Goal: Task Accomplishment & Management: Use online tool/utility

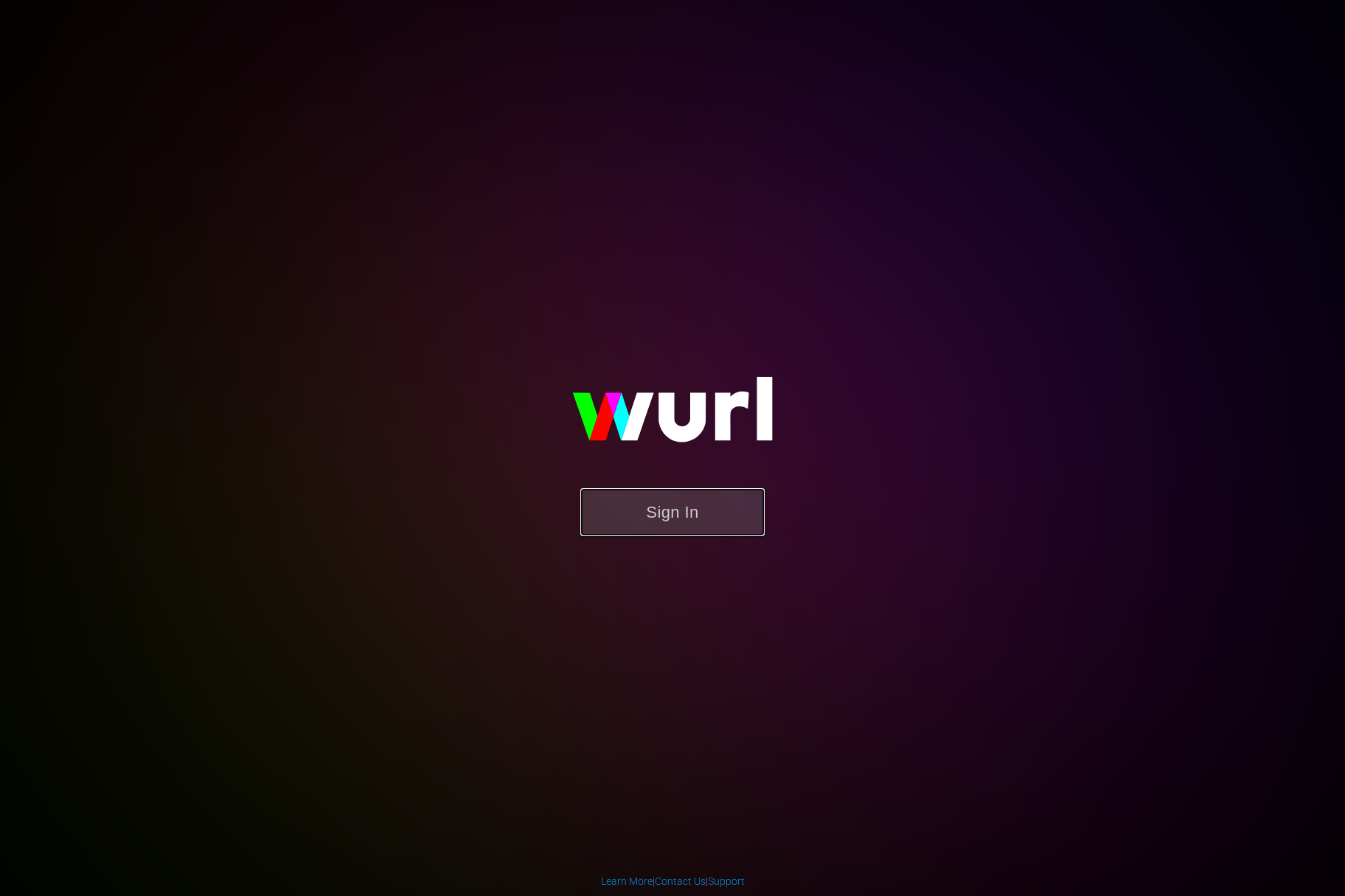
click at [654, 512] on button "Sign In" at bounding box center [672, 512] width 184 height 48
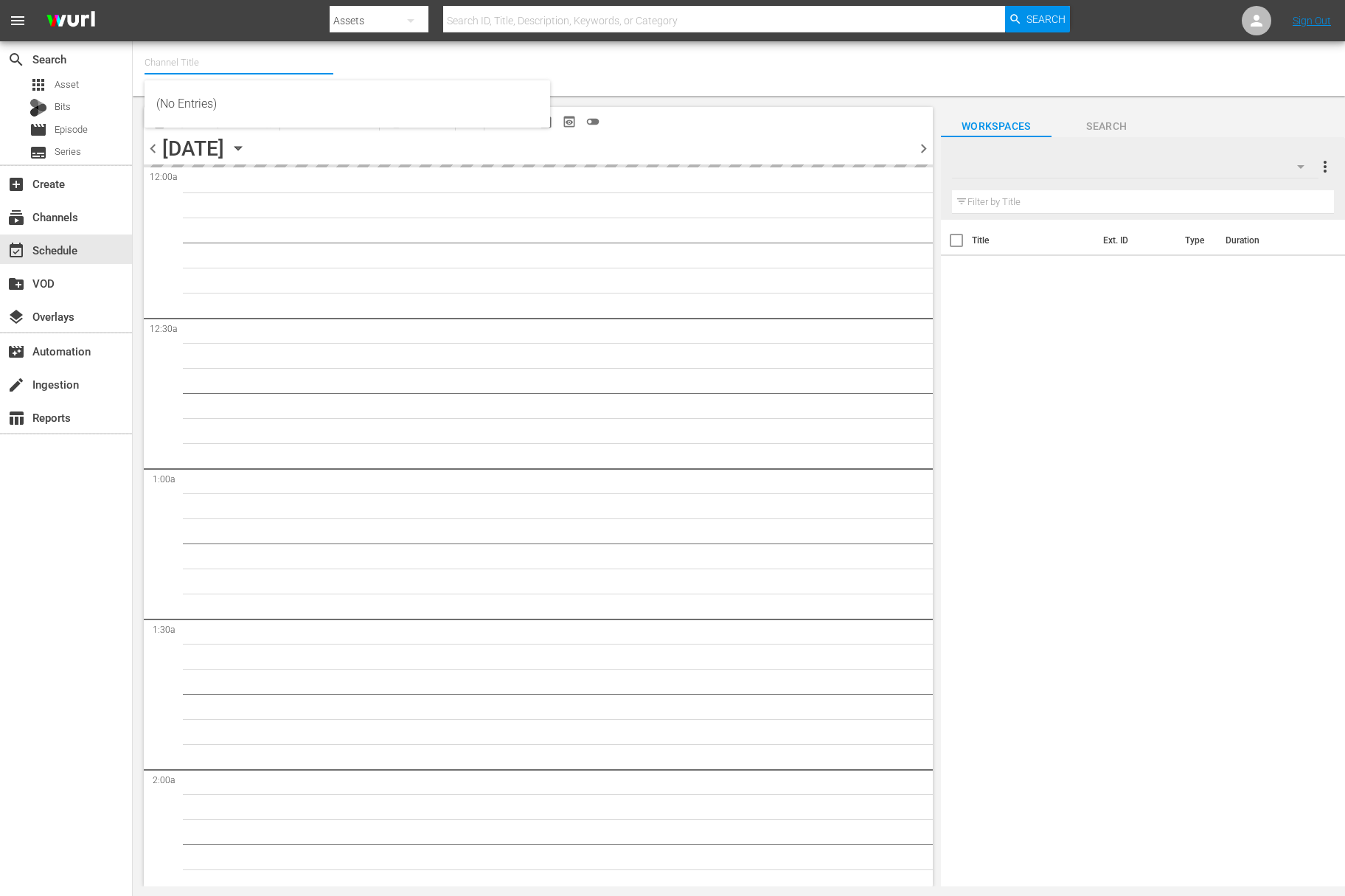
click at [185, 67] on input "text" at bounding box center [238, 62] width 189 height 35
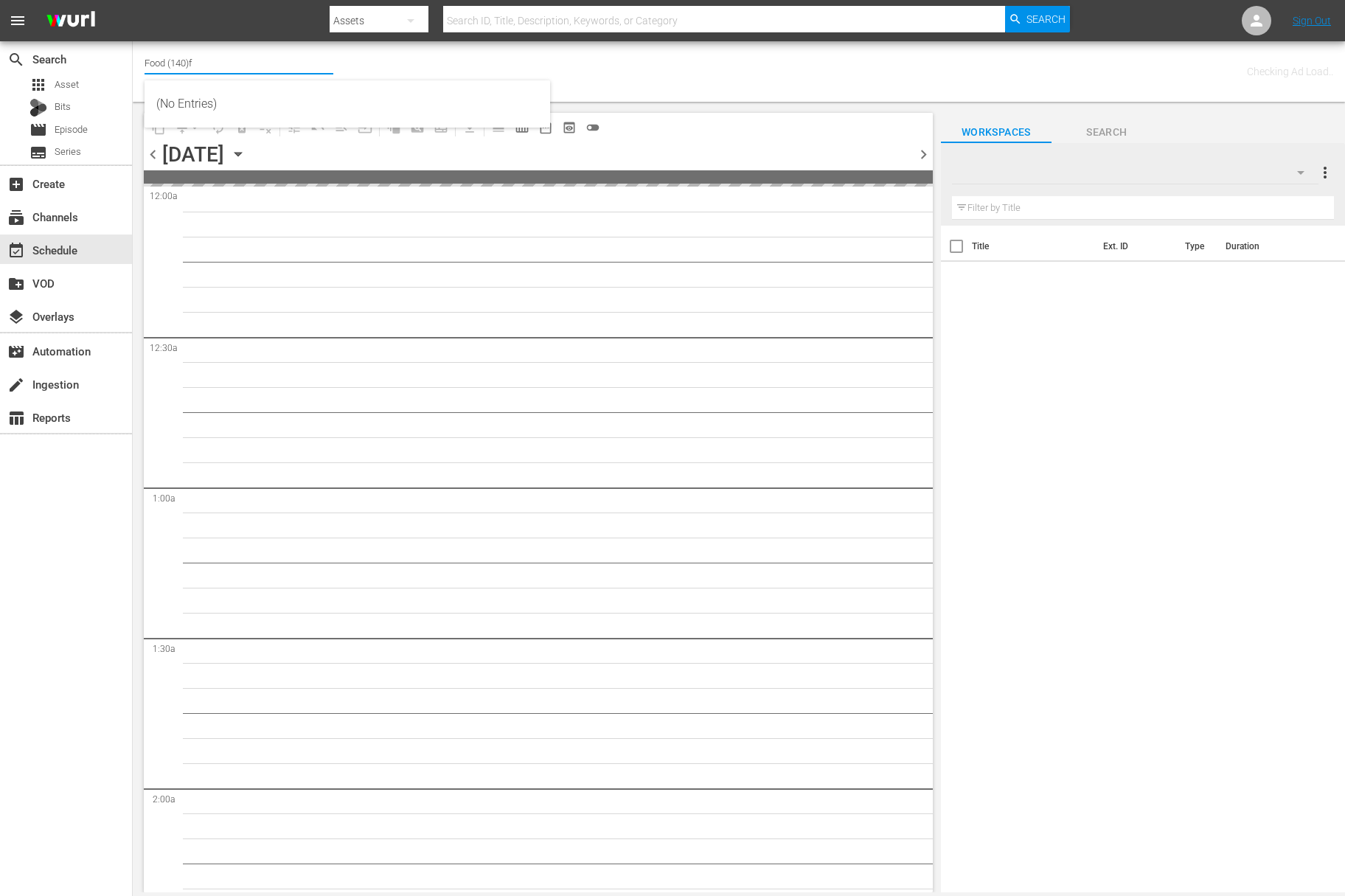
type input "Food (140)"
click at [246, 151] on icon "button" at bounding box center [237, 153] width 16 height 16
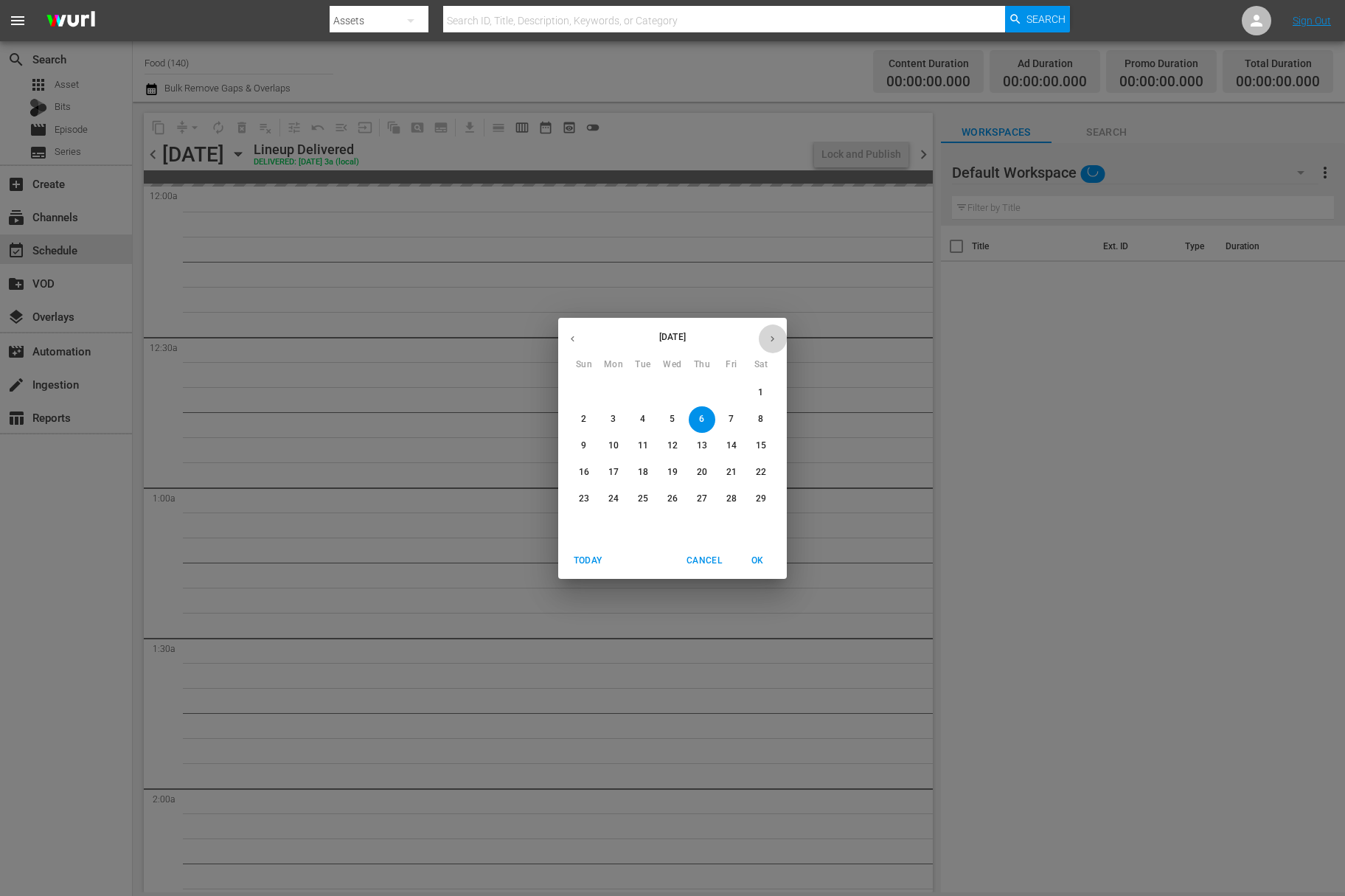
click at [777, 336] on icon "button" at bounding box center [772, 339] width 11 height 11
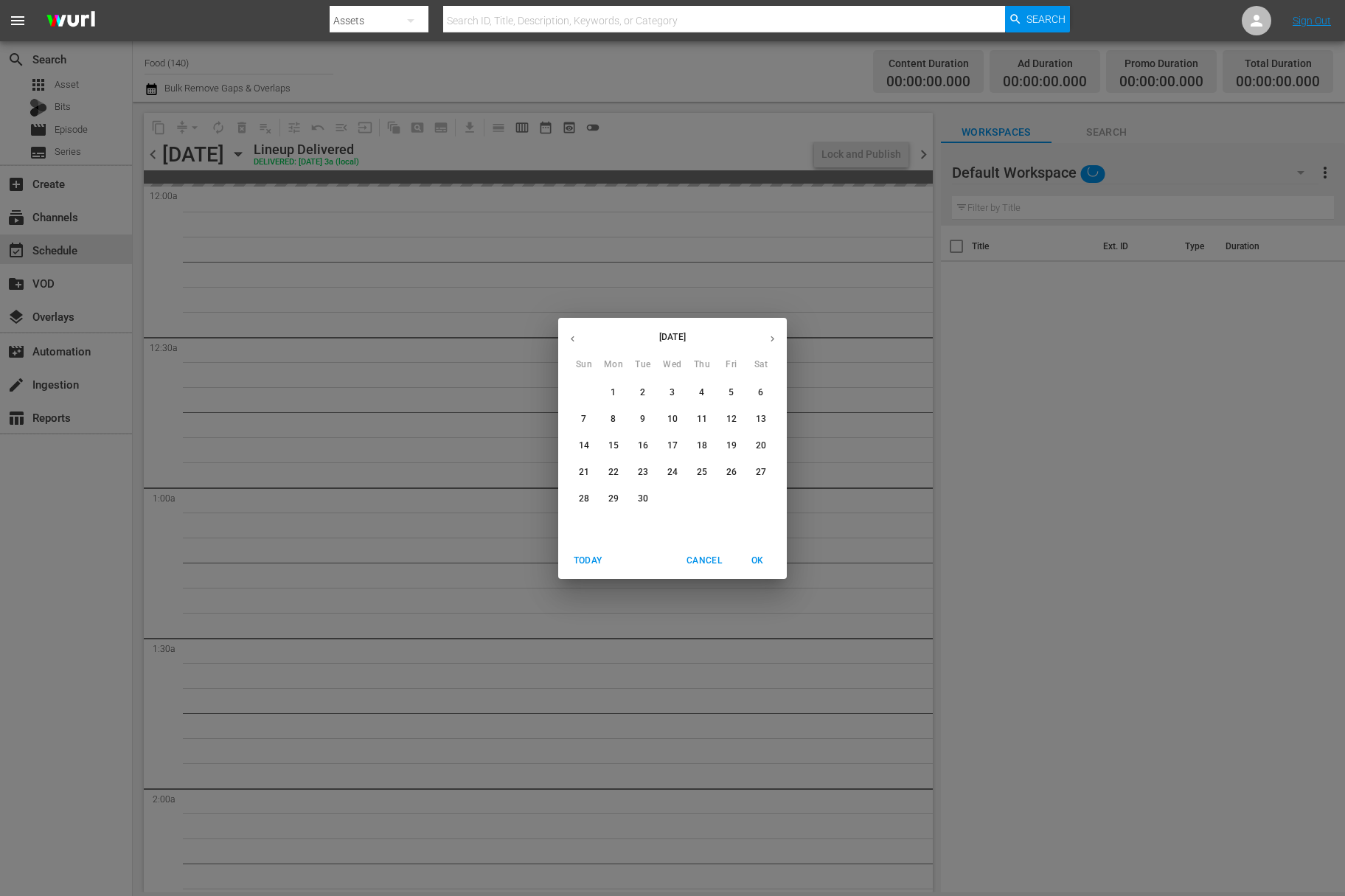
click at [777, 336] on icon "button" at bounding box center [772, 339] width 11 height 11
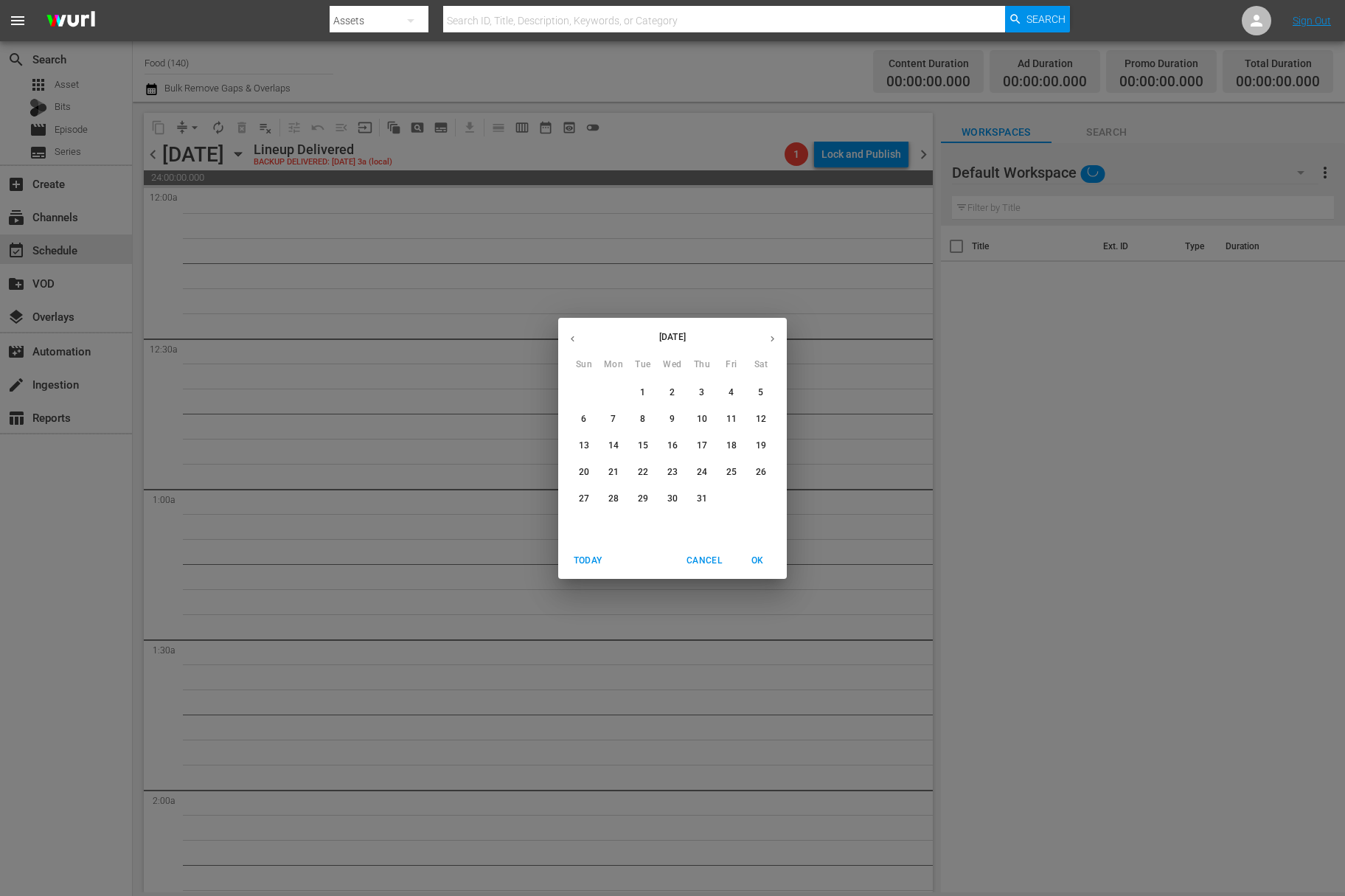
click at [777, 336] on icon "button" at bounding box center [772, 339] width 11 height 11
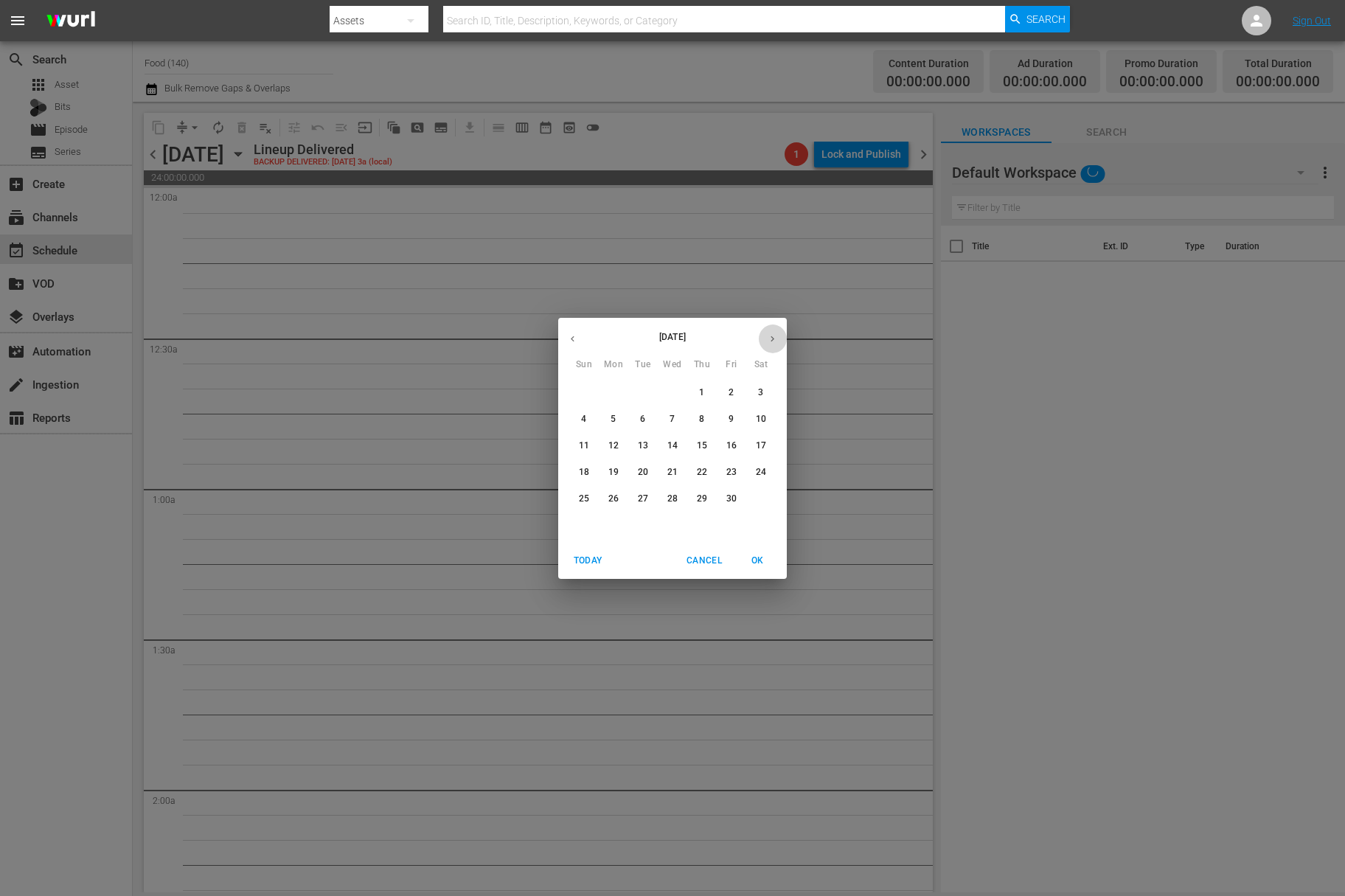
click at [777, 336] on icon "button" at bounding box center [772, 339] width 11 height 11
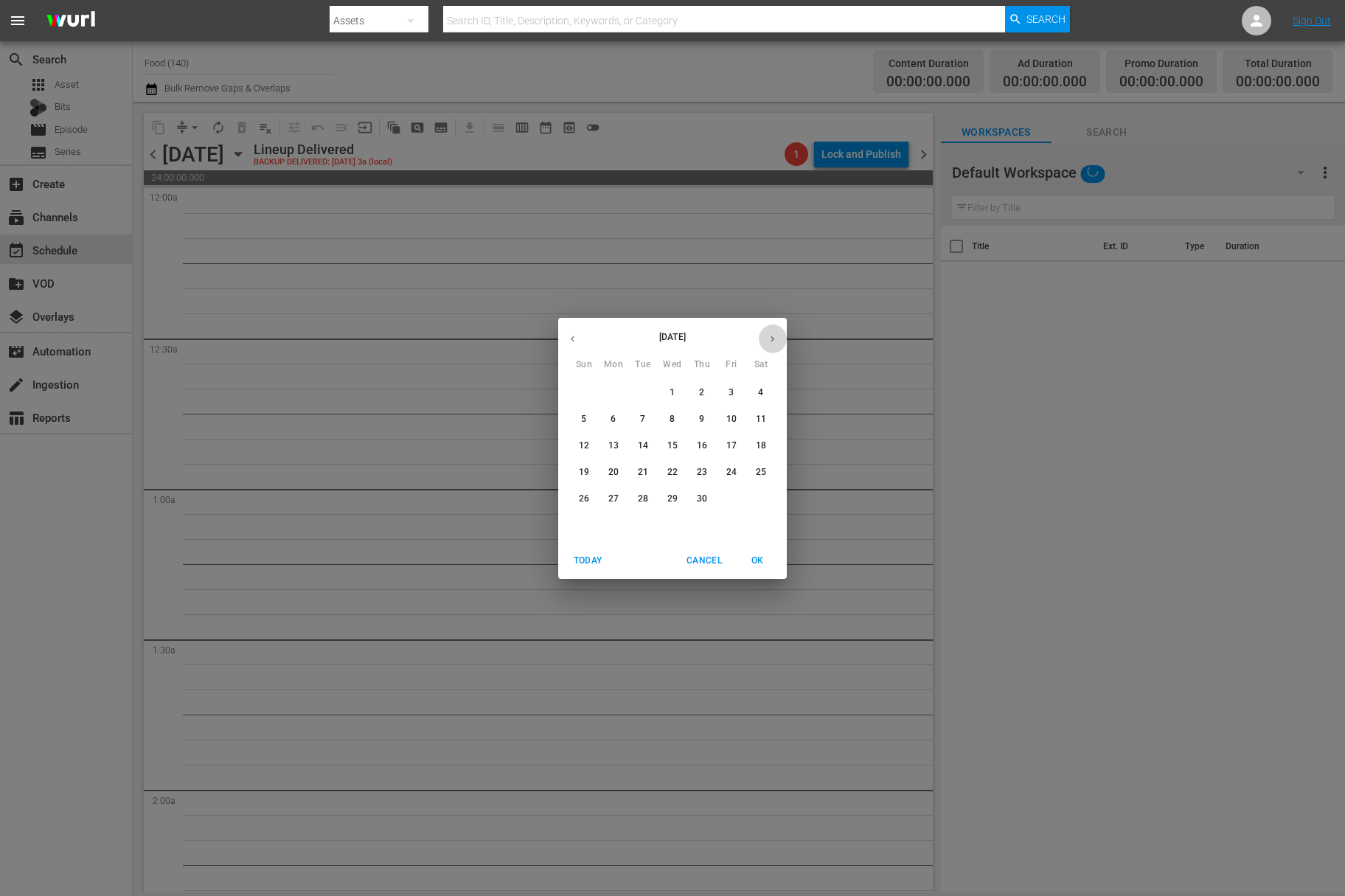
click at [777, 336] on icon "button" at bounding box center [772, 339] width 11 height 11
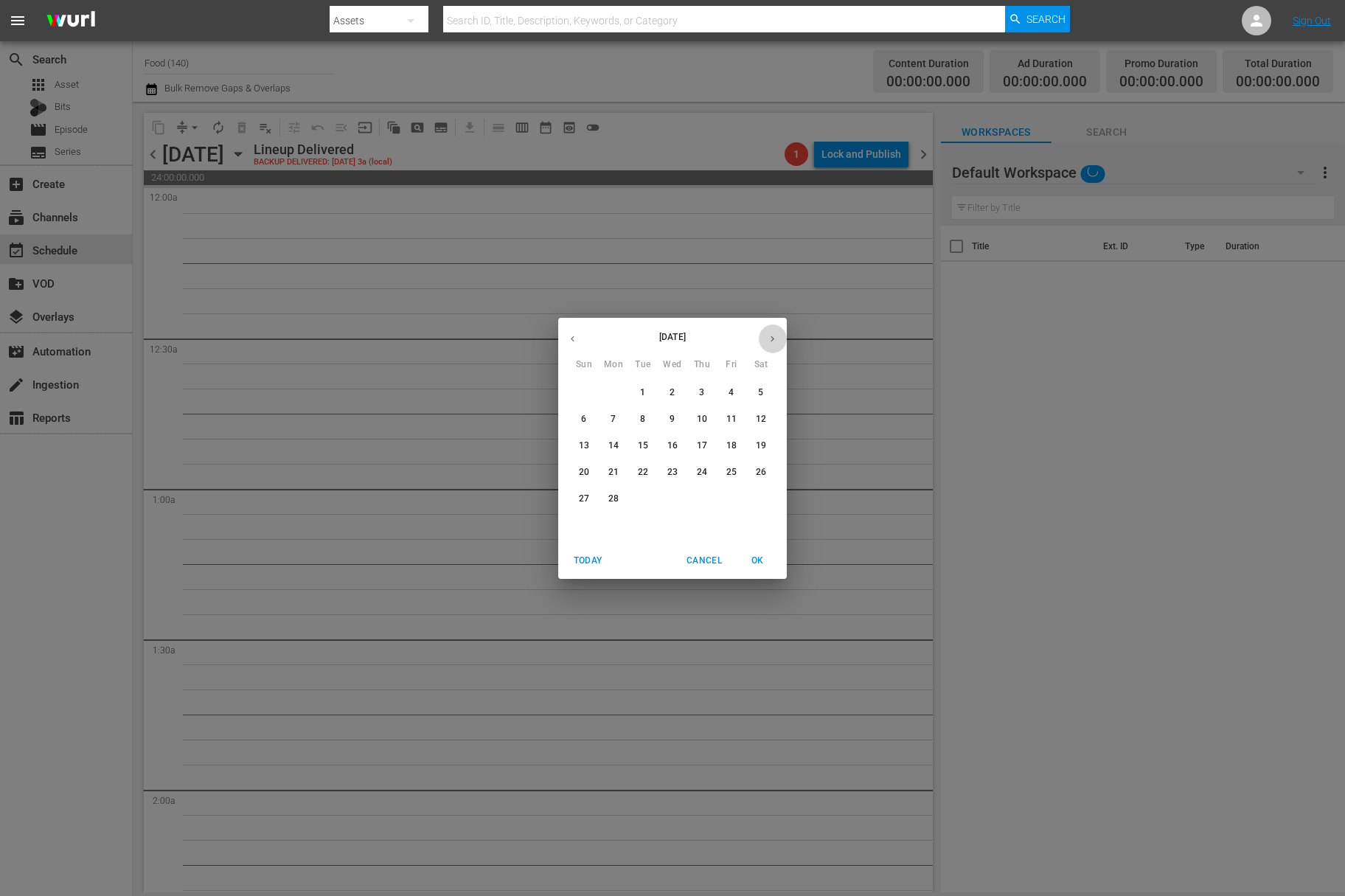
click at [777, 336] on icon "button" at bounding box center [772, 339] width 11 height 11
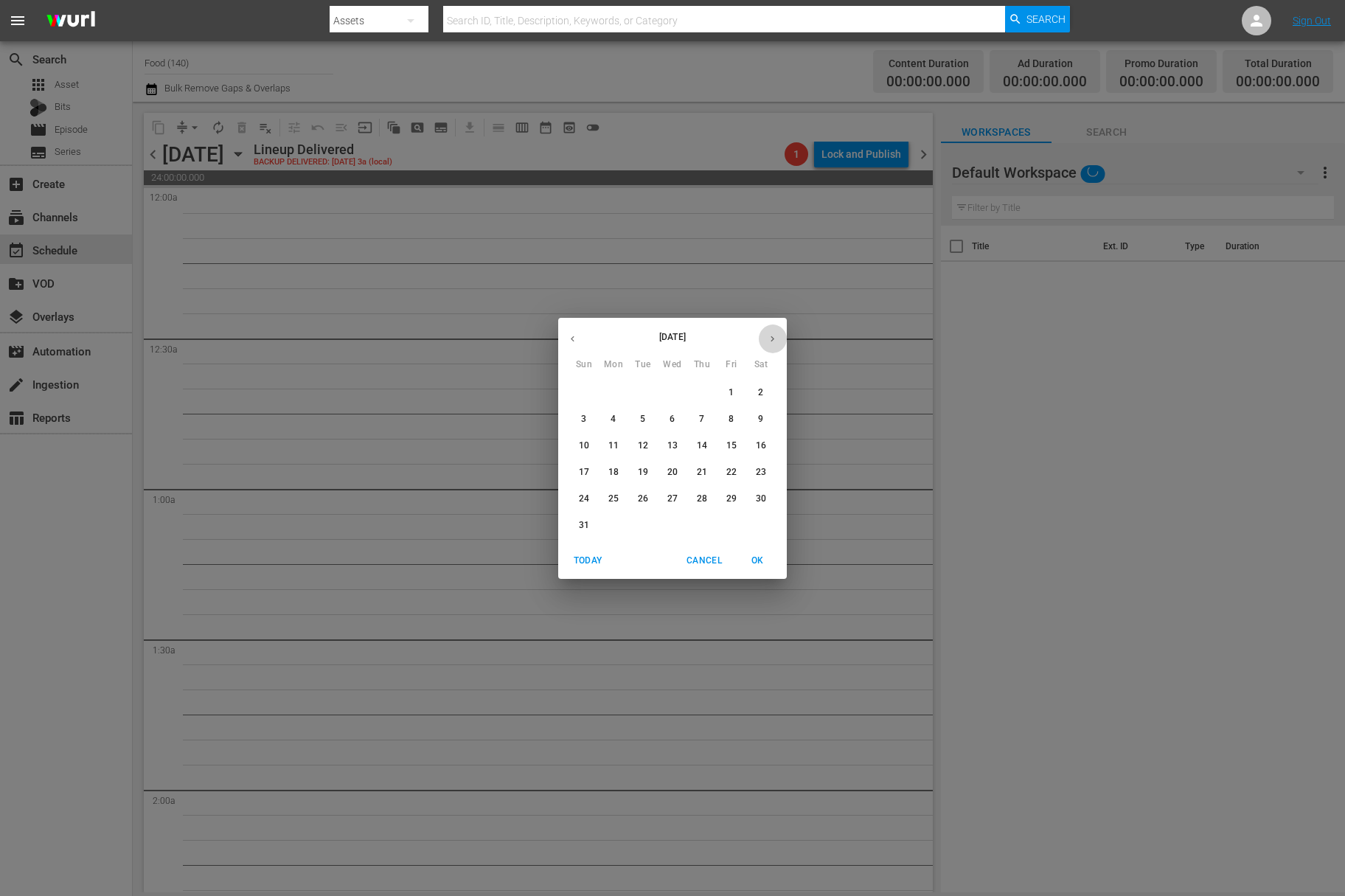
click at [777, 336] on icon "button" at bounding box center [772, 339] width 11 height 11
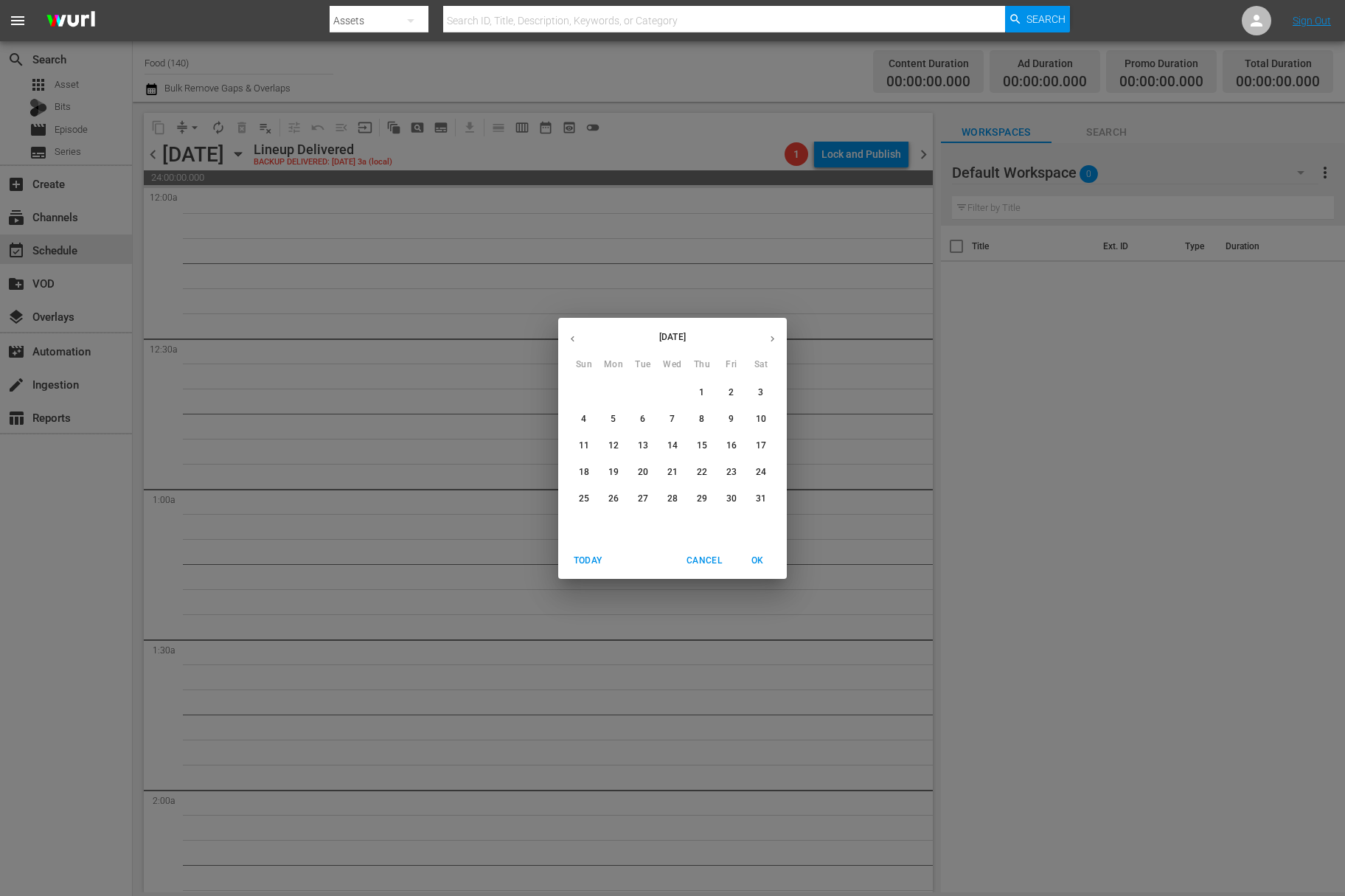
click at [777, 336] on icon "button" at bounding box center [772, 339] width 11 height 11
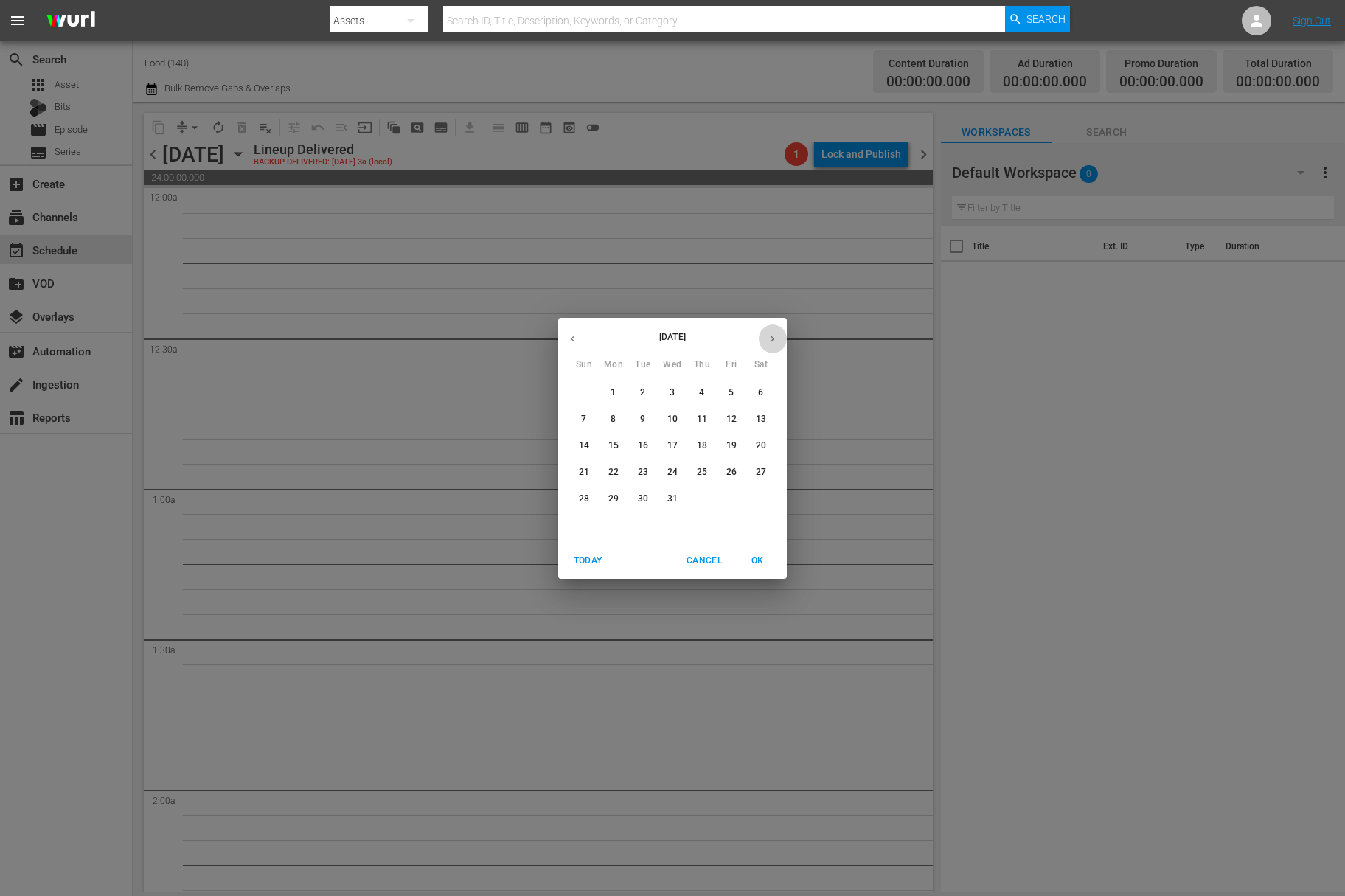
click at [777, 336] on icon "button" at bounding box center [772, 339] width 11 height 11
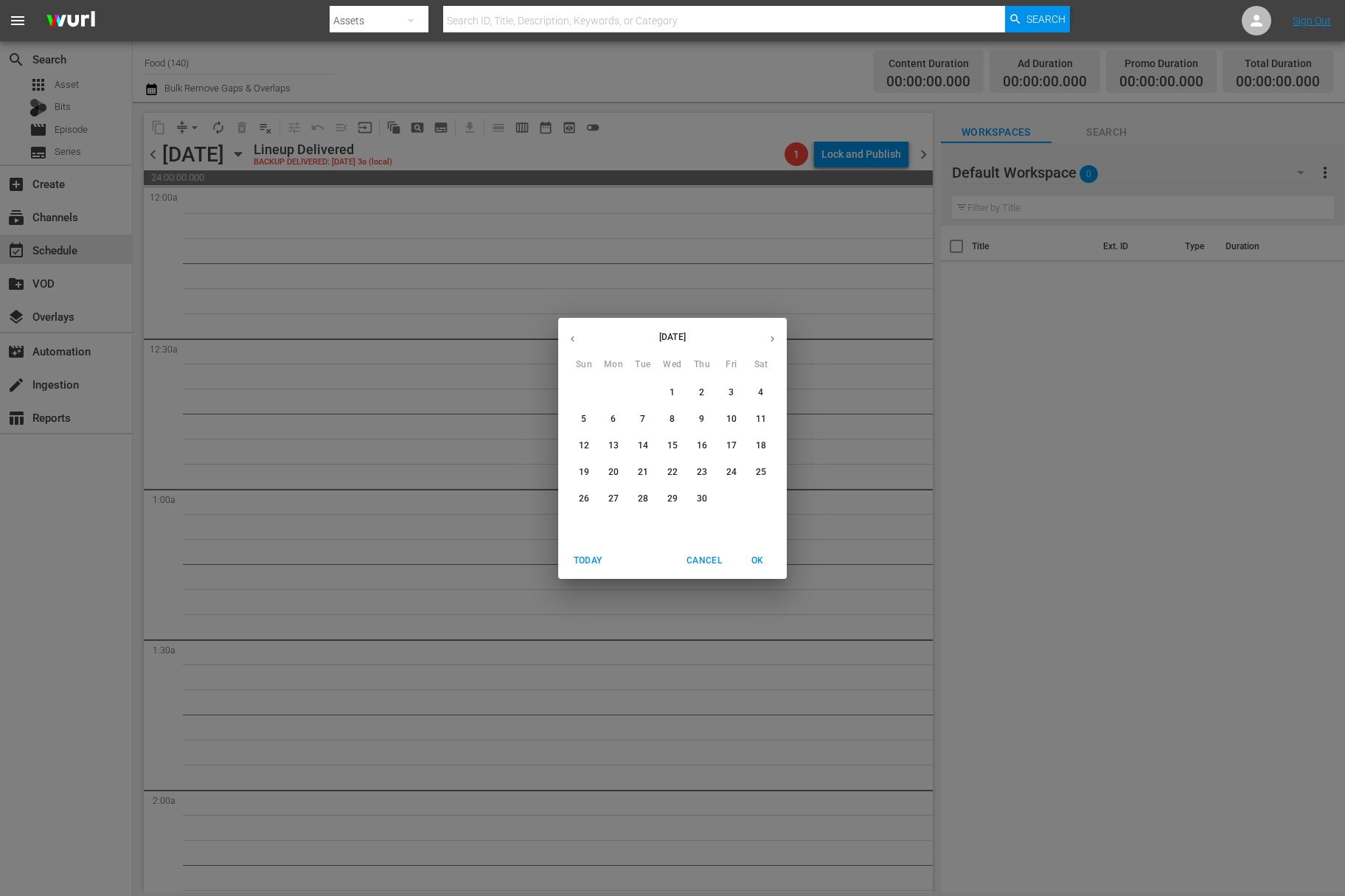
click at [777, 336] on icon "button" at bounding box center [772, 339] width 11 height 11
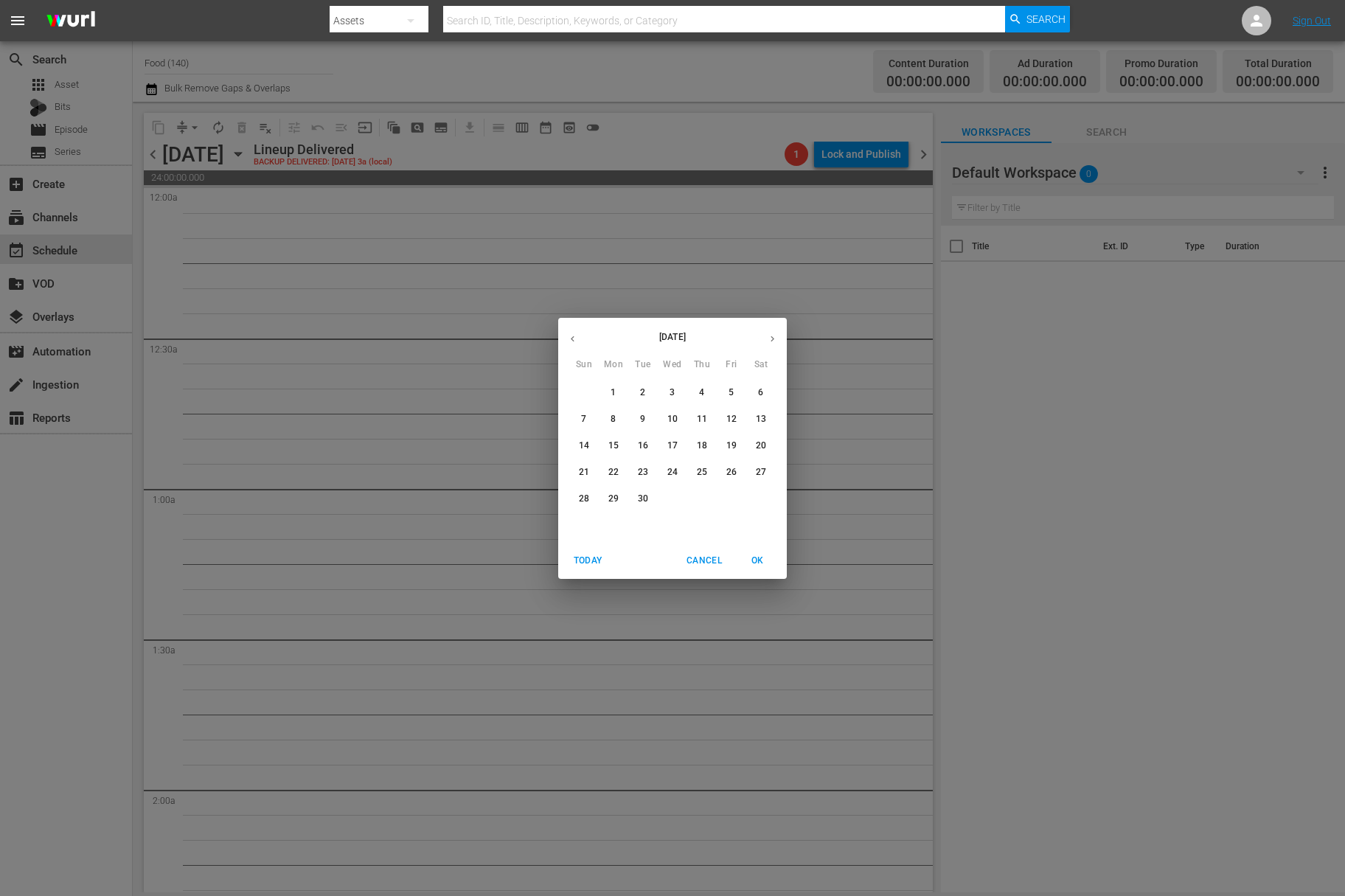
click at [777, 336] on icon "button" at bounding box center [772, 339] width 11 height 11
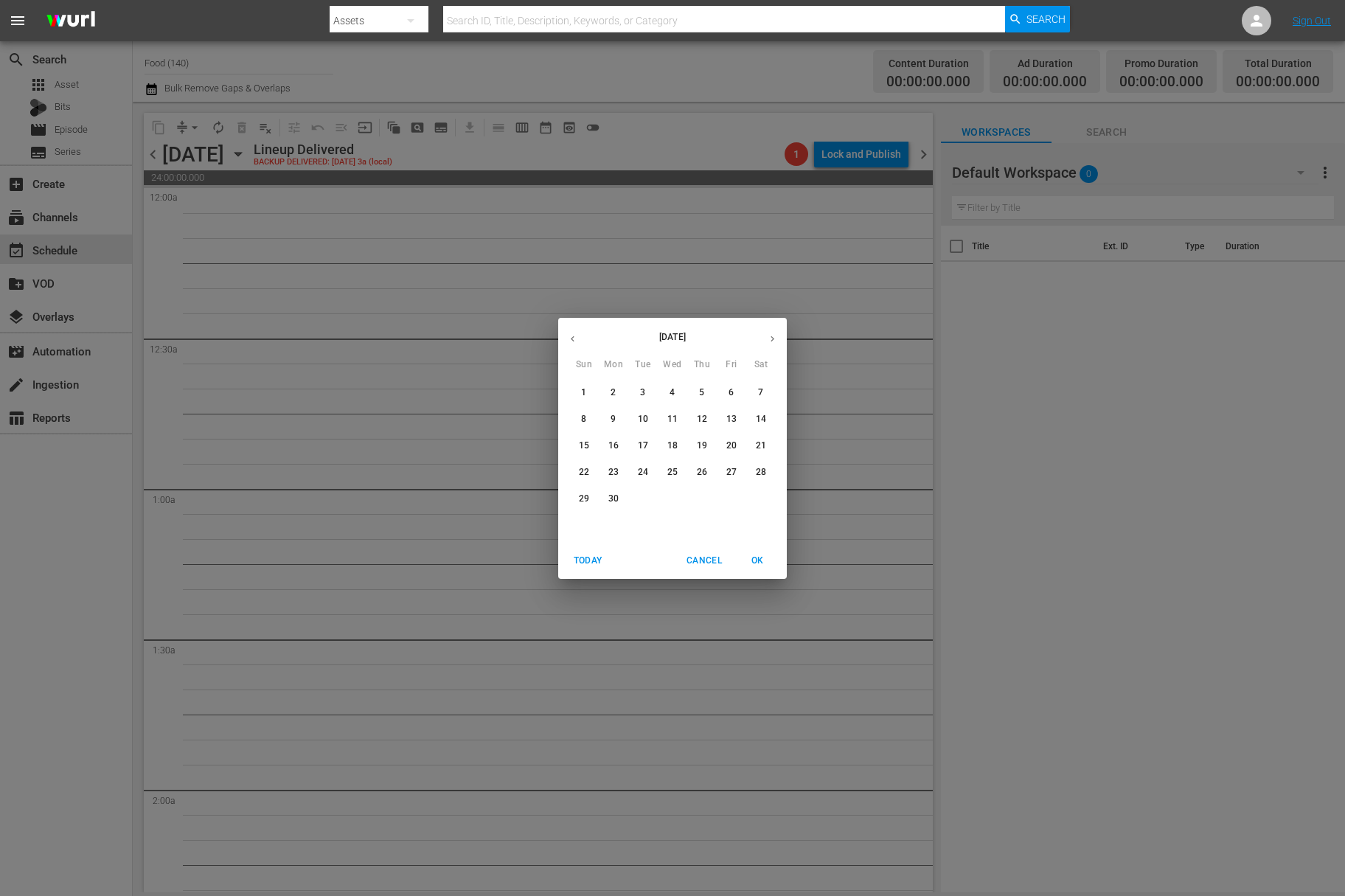
click at [777, 336] on icon "button" at bounding box center [772, 339] width 11 height 11
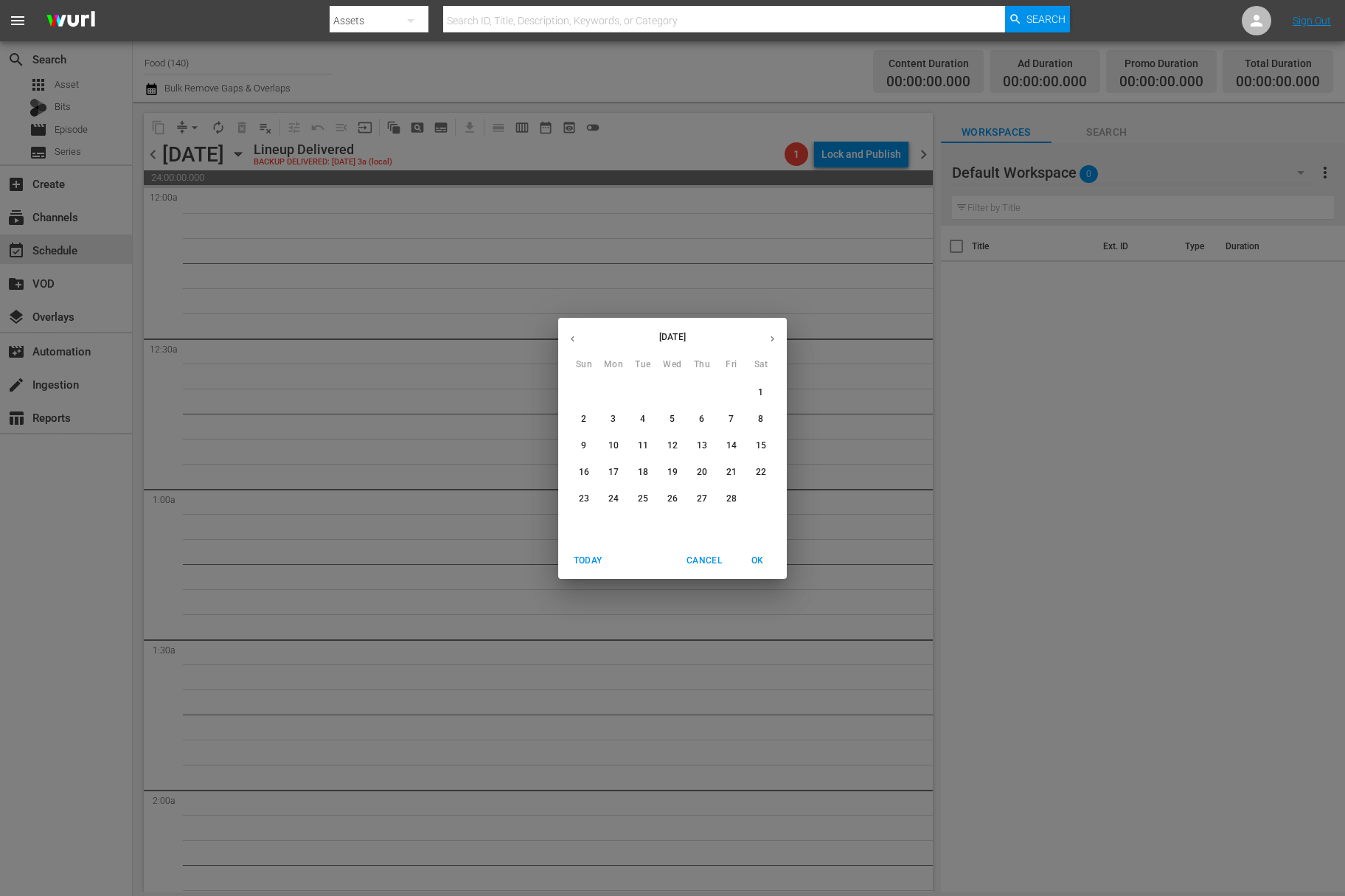
click at [777, 336] on icon "button" at bounding box center [772, 339] width 11 height 11
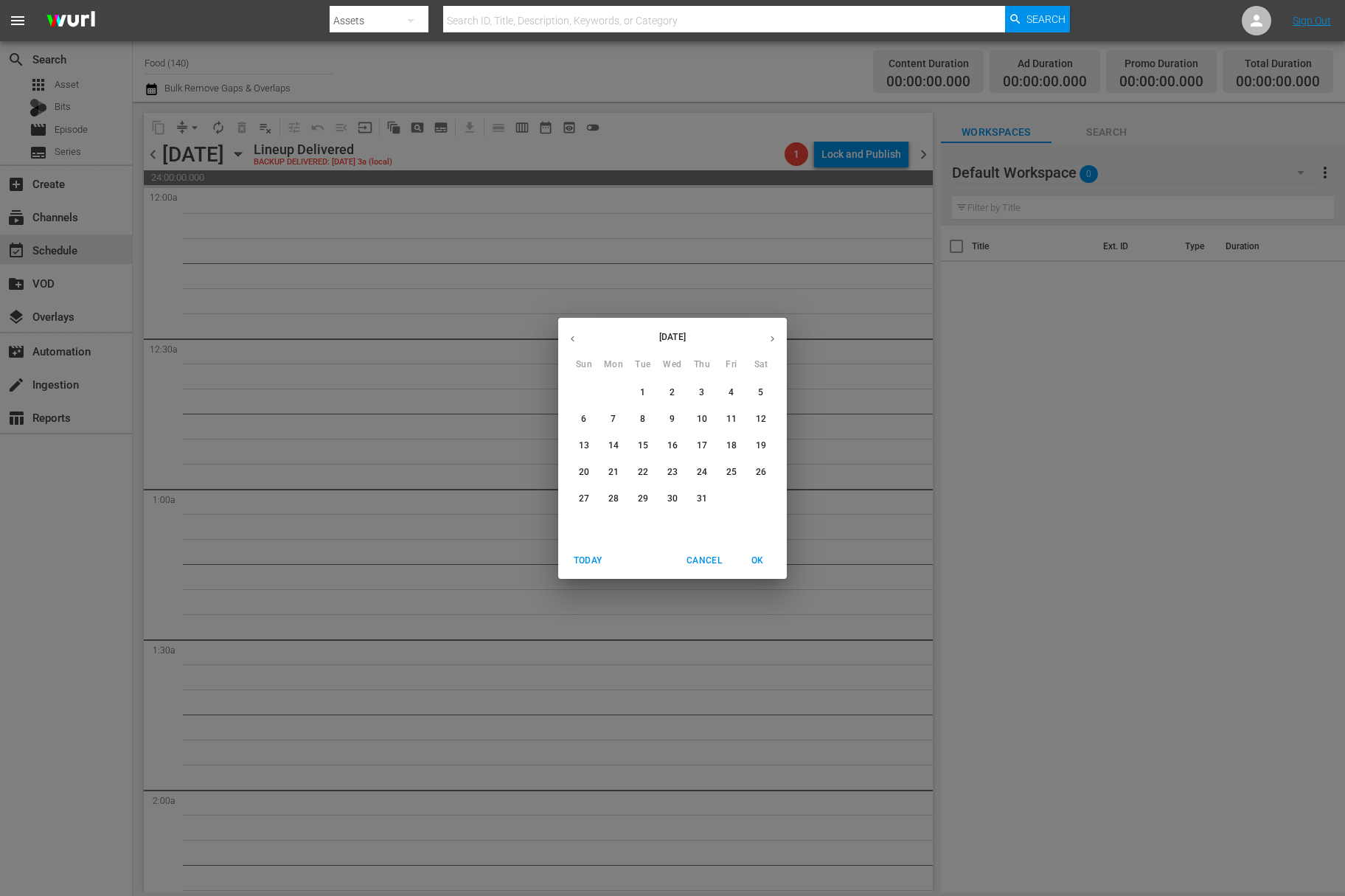
click at [777, 336] on icon "button" at bounding box center [772, 339] width 11 height 11
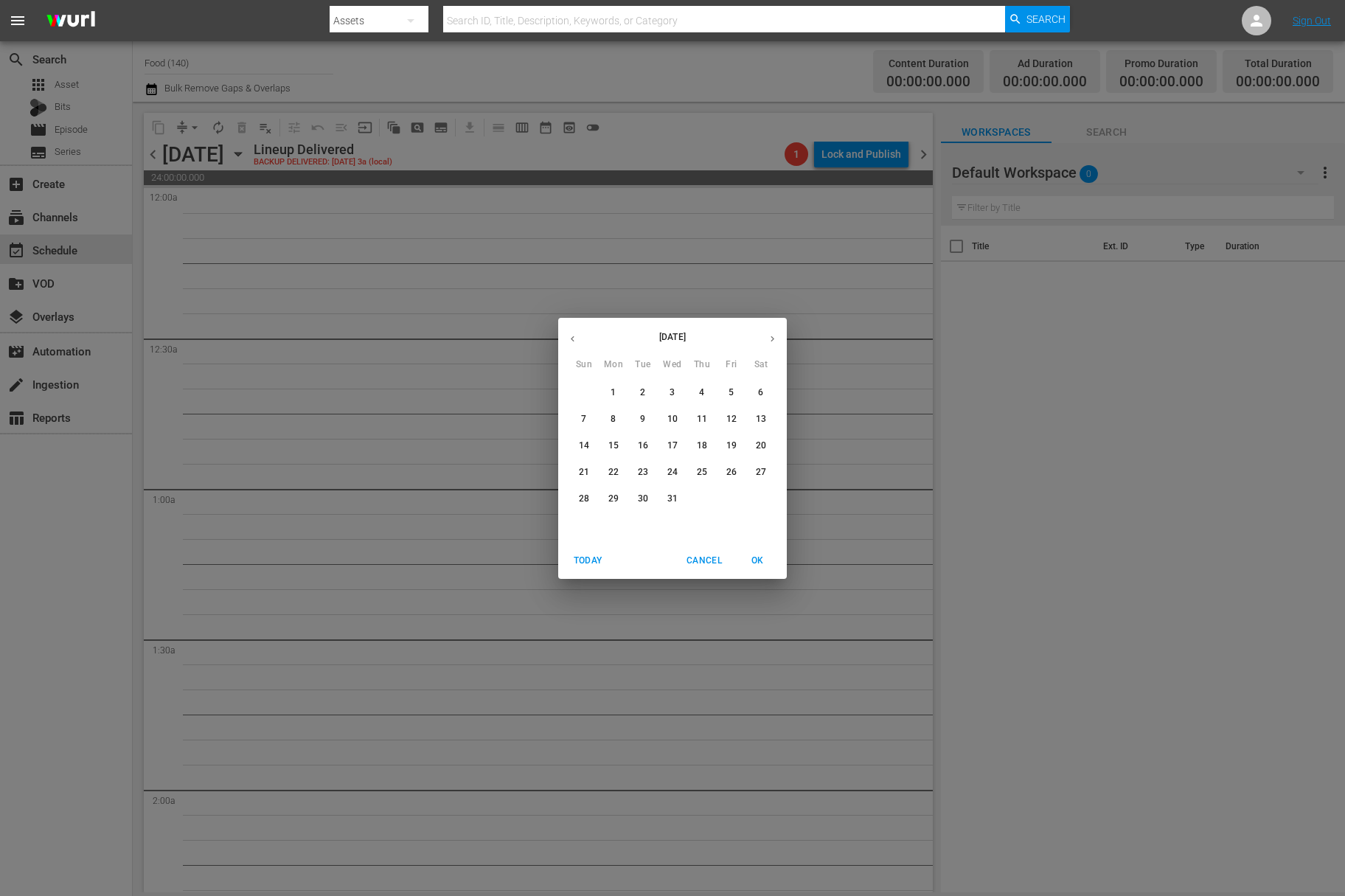
click at [777, 336] on icon "button" at bounding box center [772, 339] width 11 height 11
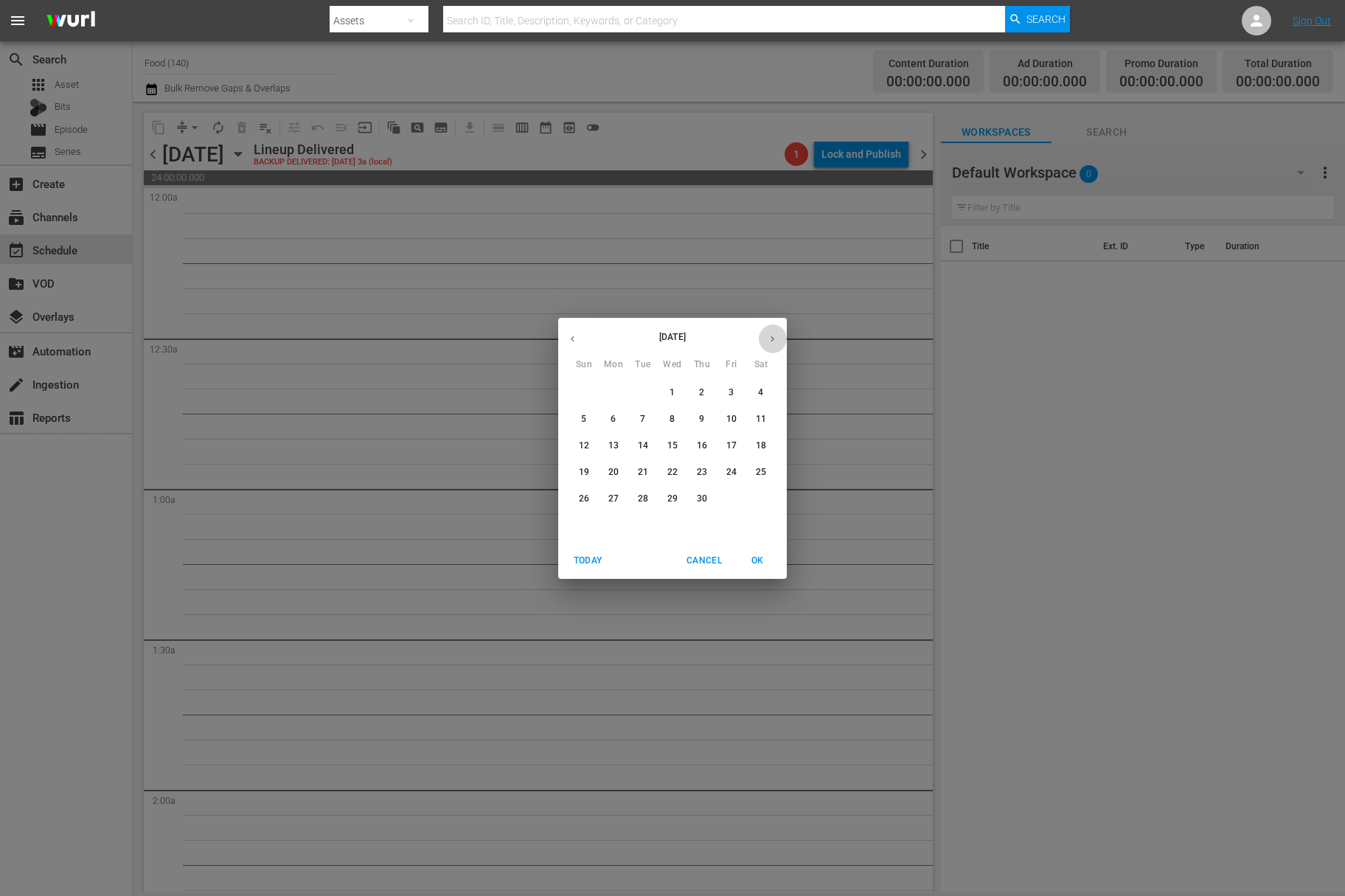
click at [777, 336] on icon "button" at bounding box center [772, 339] width 11 height 11
click at [577, 344] on button "button" at bounding box center [572, 338] width 29 height 29
click at [577, 344] on icon "button" at bounding box center [573, 339] width 11 height 11
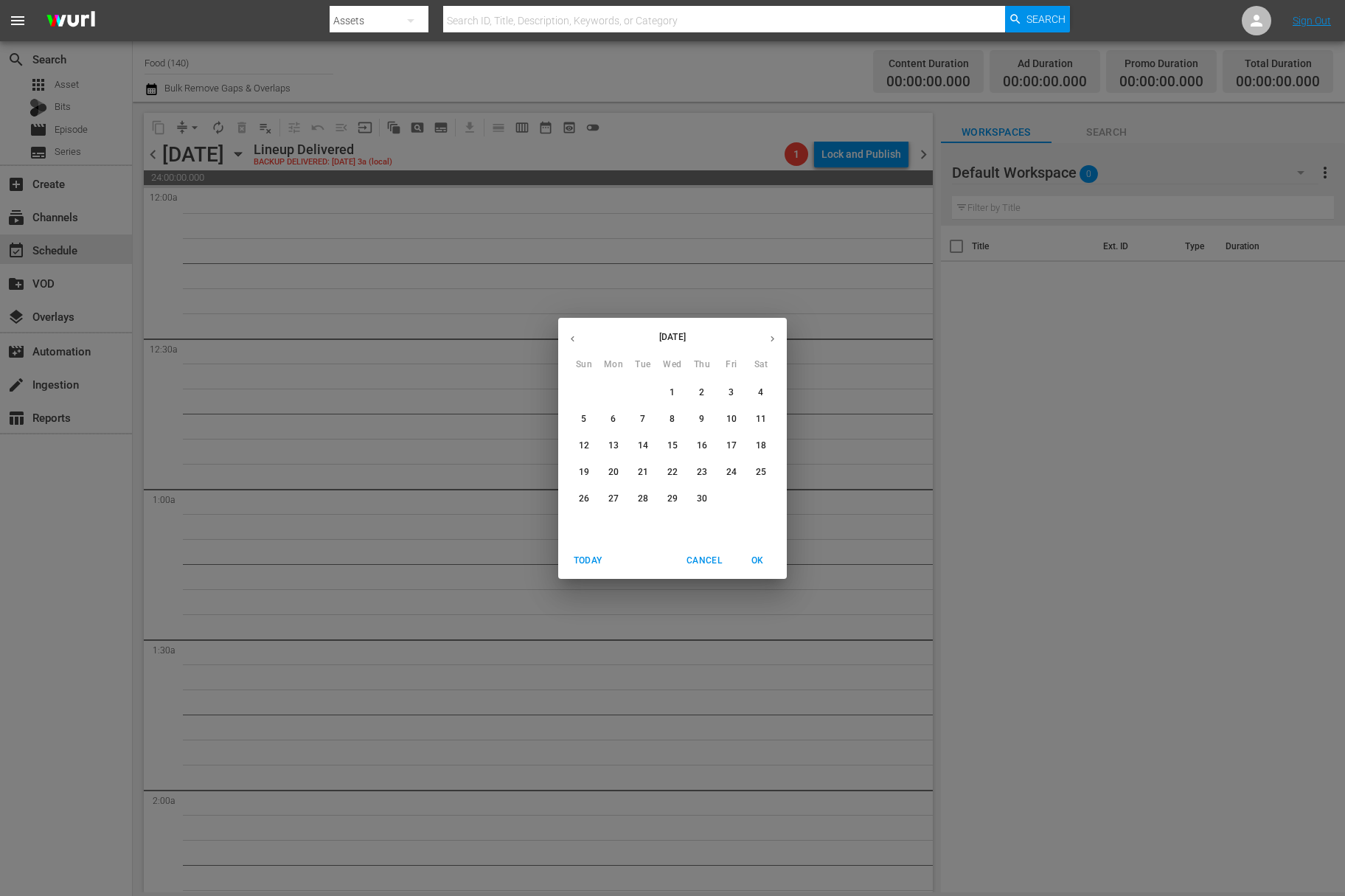
click at [577, 344] on icon "button" at bounding box center [573, 339] width 11 height 11
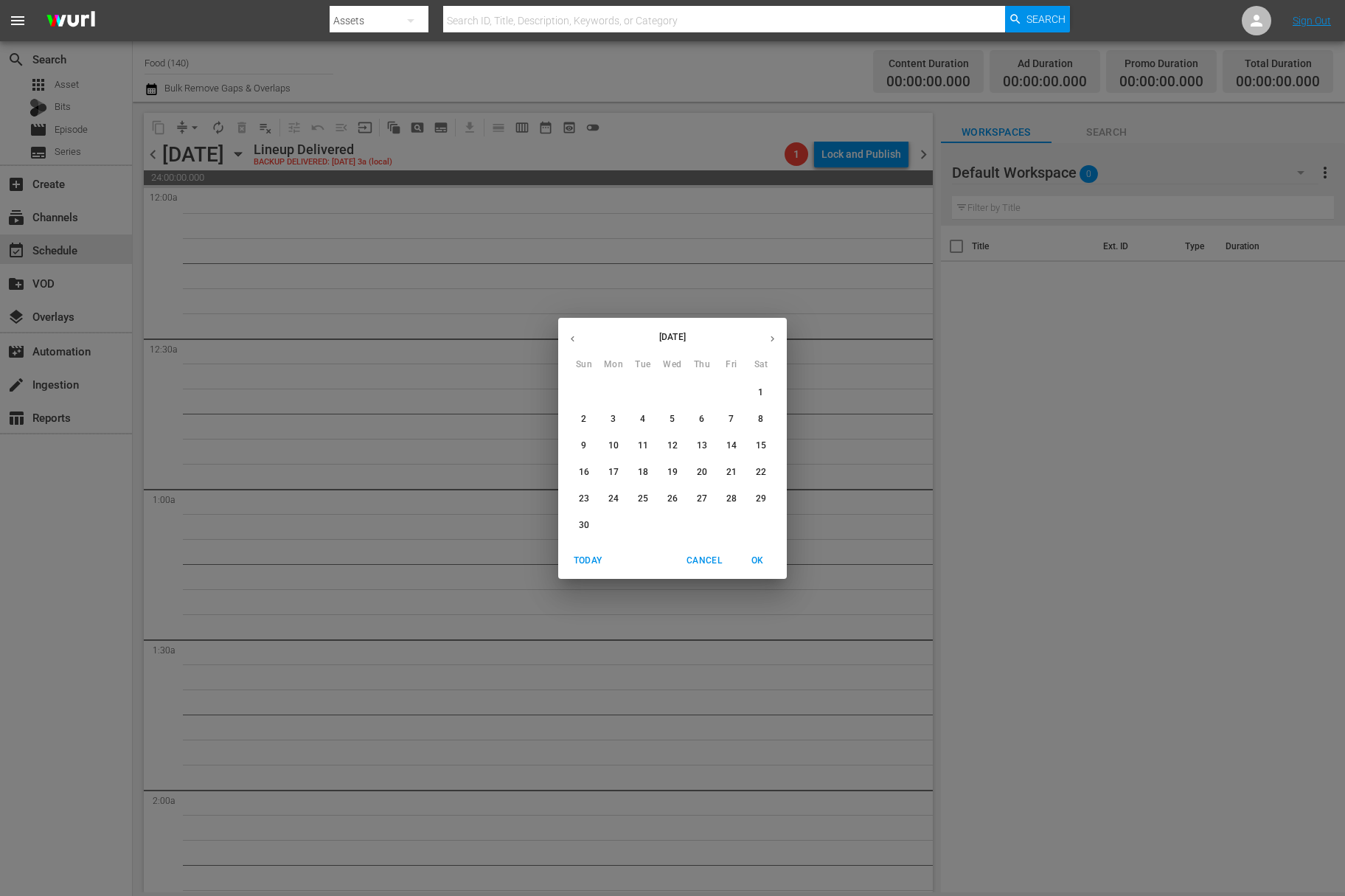
click at [577, 344] on icon "button" at bounding box center [573, 339] width 11 height 11
click at [763, 337] on button "button" at bounding box center [771, 338] width 29 height 29
click at [707, 423] on span "9" at bounding box center [702, 418] width 27 height 12
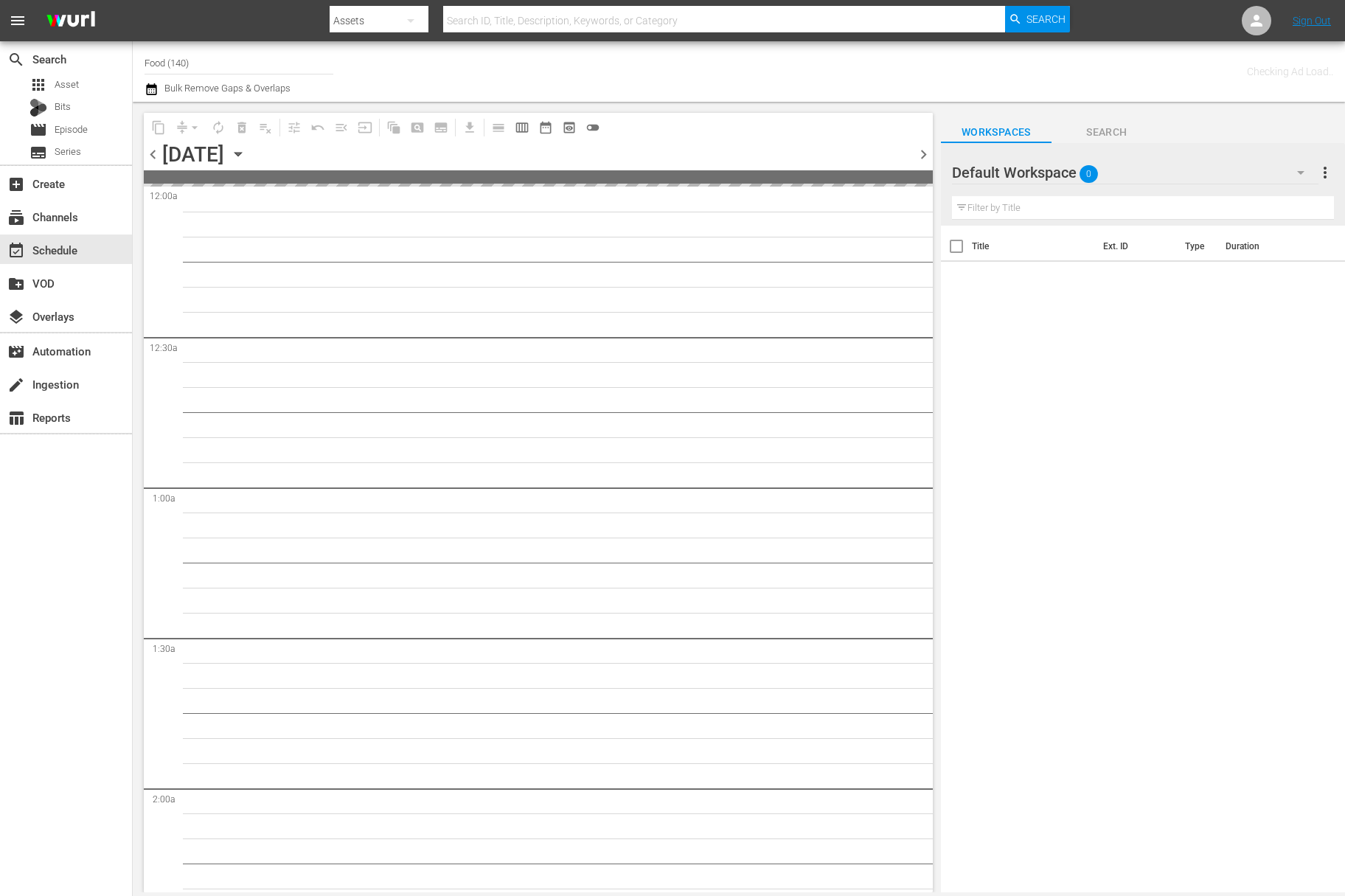
click at [246, 154] on icon "button" at bounding box center [237, 153] width 16 height 16
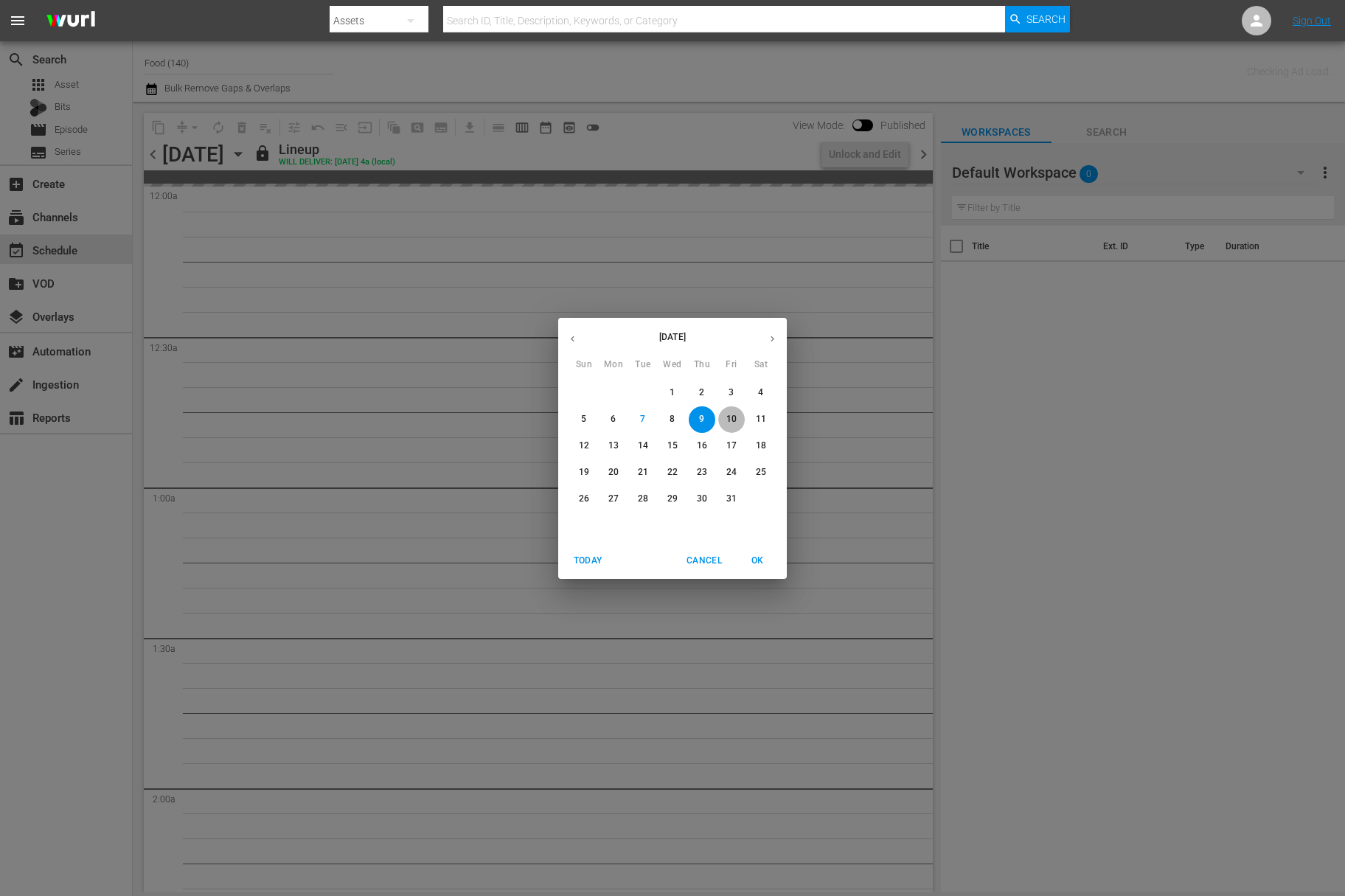
click at [726, 422] on p "10" at bounding box center [731, 418] width 10 height 12
